Goal: Task Accomplishment & Management: Complete application form

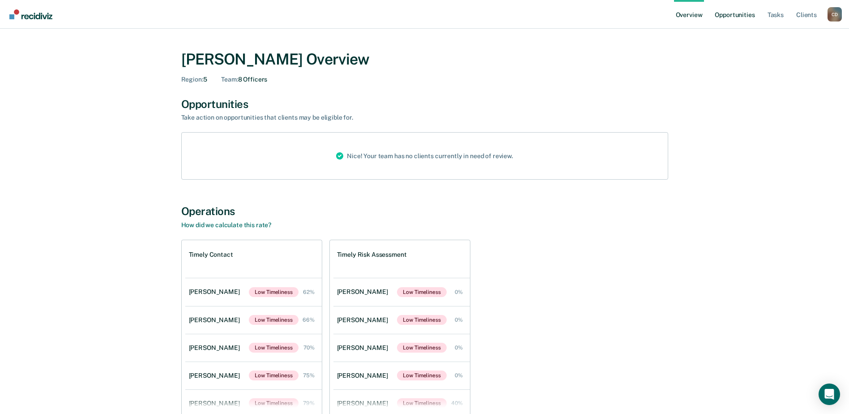
click at [739, 15] on link "Opportunities" at bounding box center [734, 14] width 43 height 29
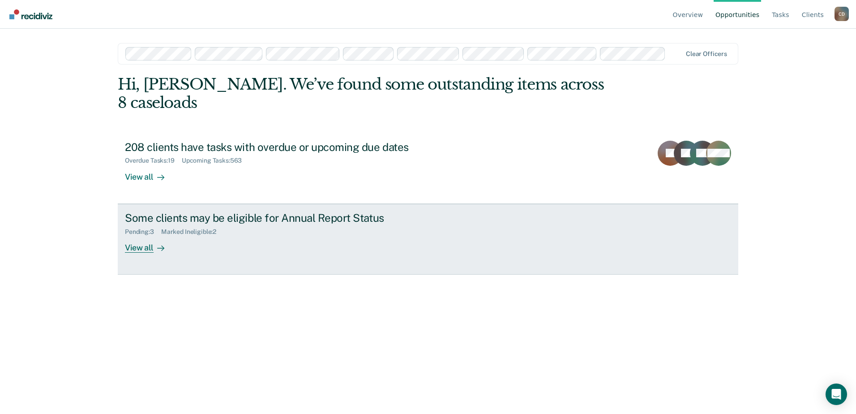
click at [146, 235] on div "View all" at bounding box center [150, 243] width 50 height 17
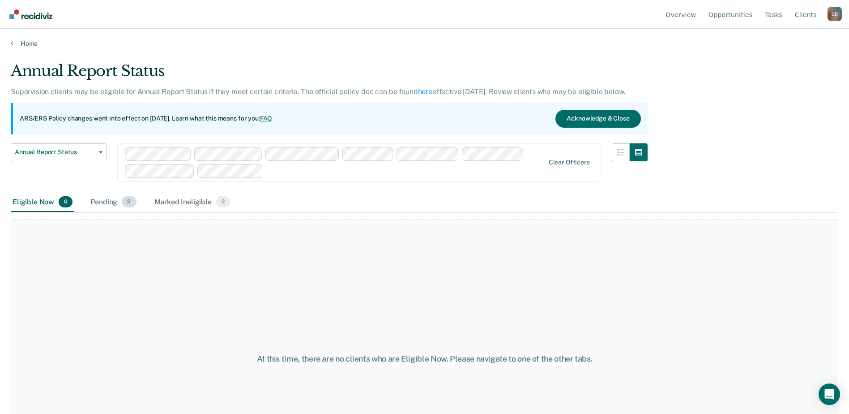
click at [128, 200] on span "3" at bounding box center [129, 202] width 14 height 12
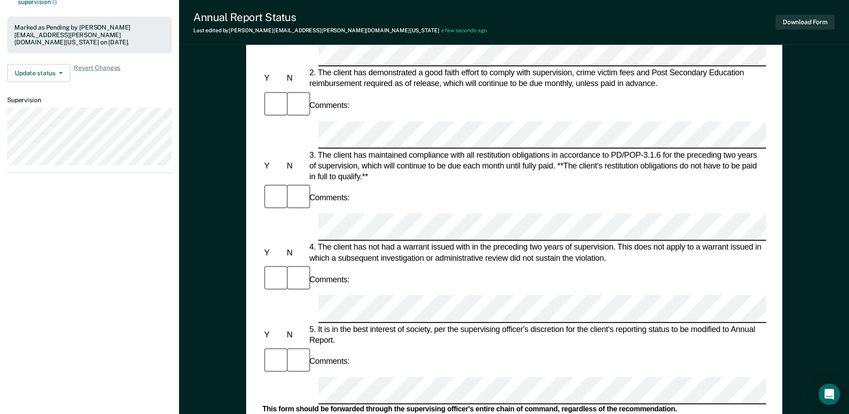
scroll to position [269, 0]
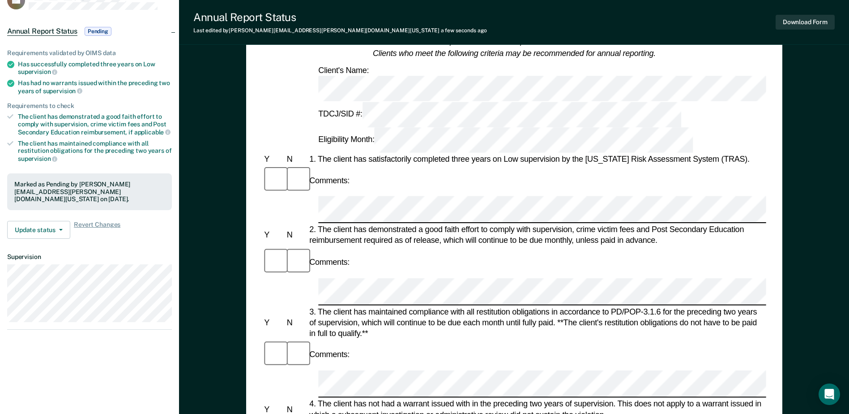
scroll to position [45, 0]
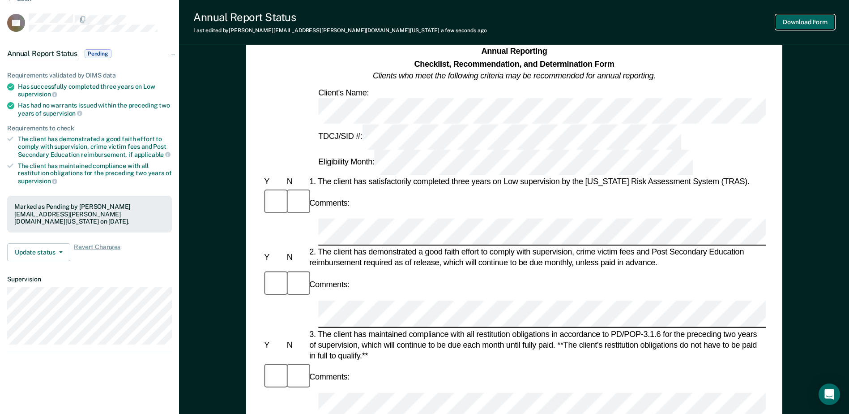
click at [812, 23] on button "Download Form" at bounding box center [805, 22] width 59 height 15
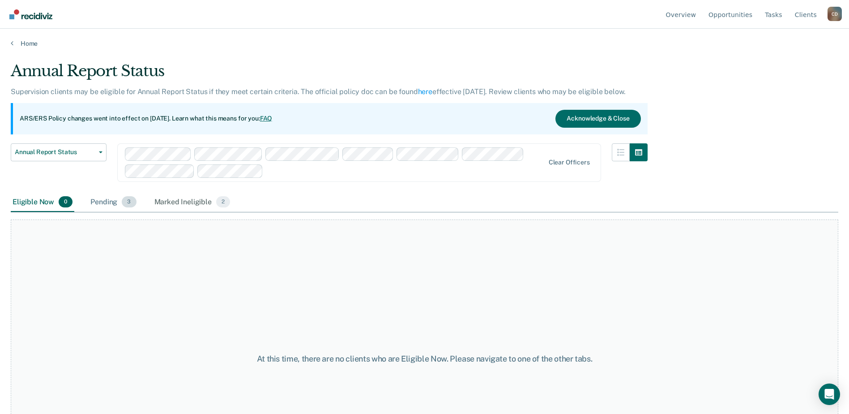
click at [130, 206] on span "3" at bounding box center [129, 202] width 14 height 12
